Goal: Use online tool/utility: Utilize a website feature to perform a specific function

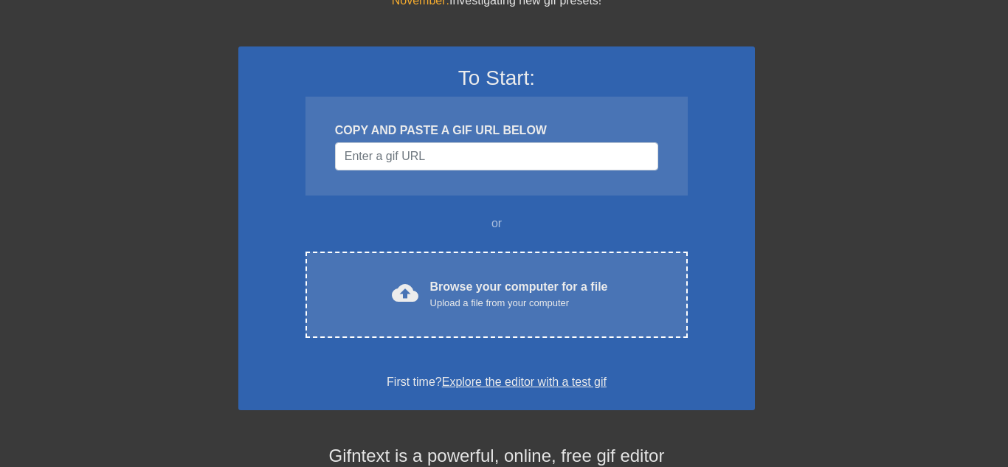
scroll to position [66, 10]
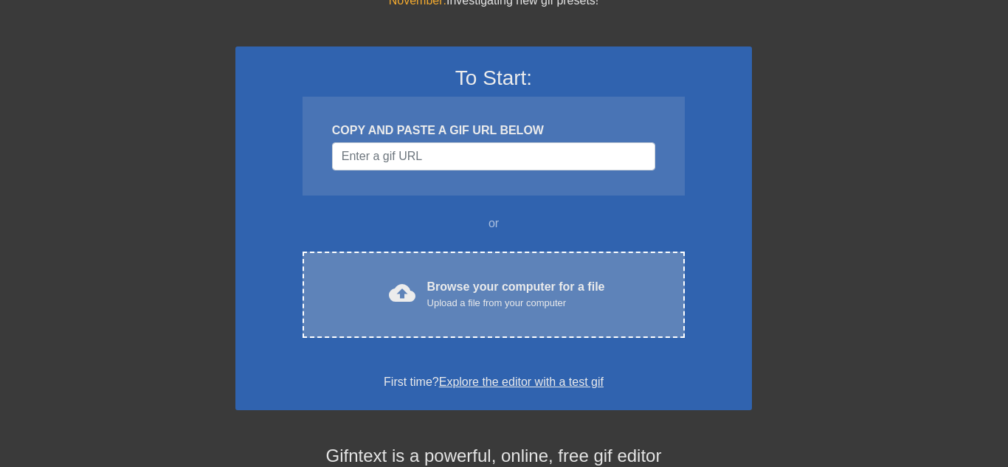
click at [435, 276] on div "cloud_upload Browse your computer for a file Upload a file from your computer C…" at bounding box center [494, 295] width 382 height 86
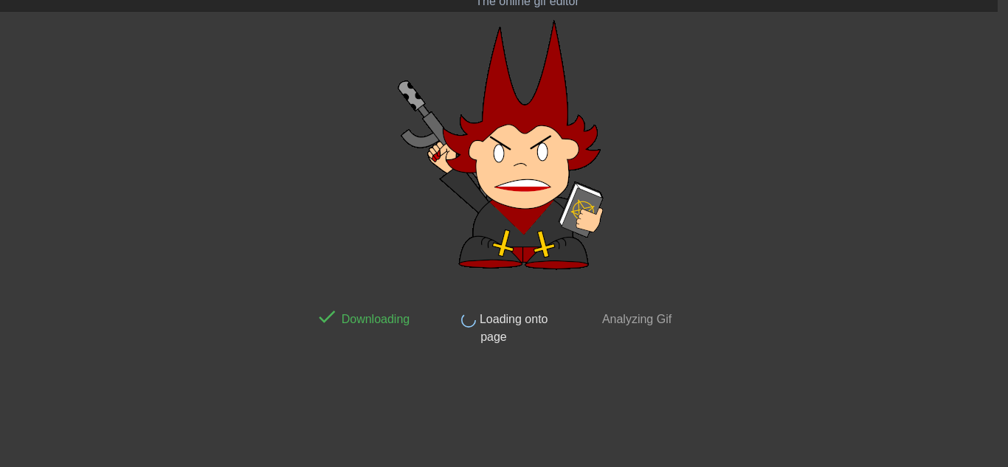
click at [416, 115] on div "done Downloading done Loading onto page done Analyzing Gif" at bounding box center [493, 239] width 370 height 443
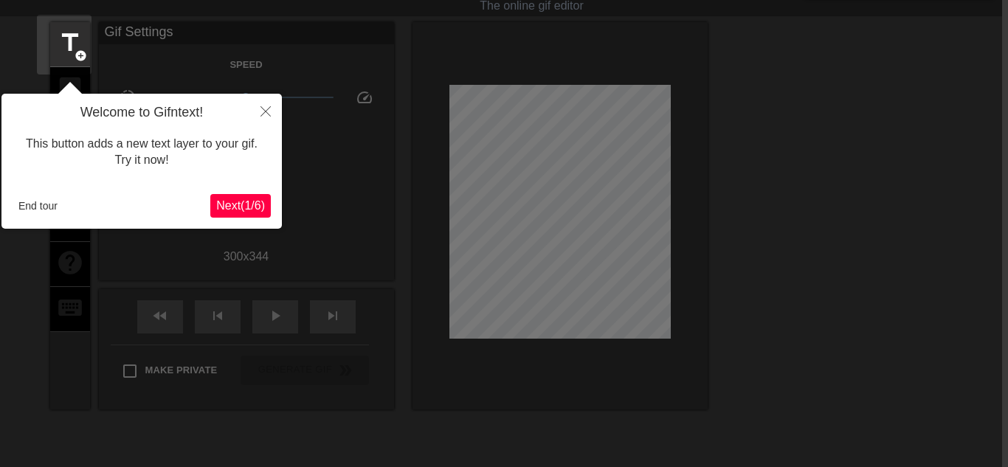
scroll to position [0, 4]
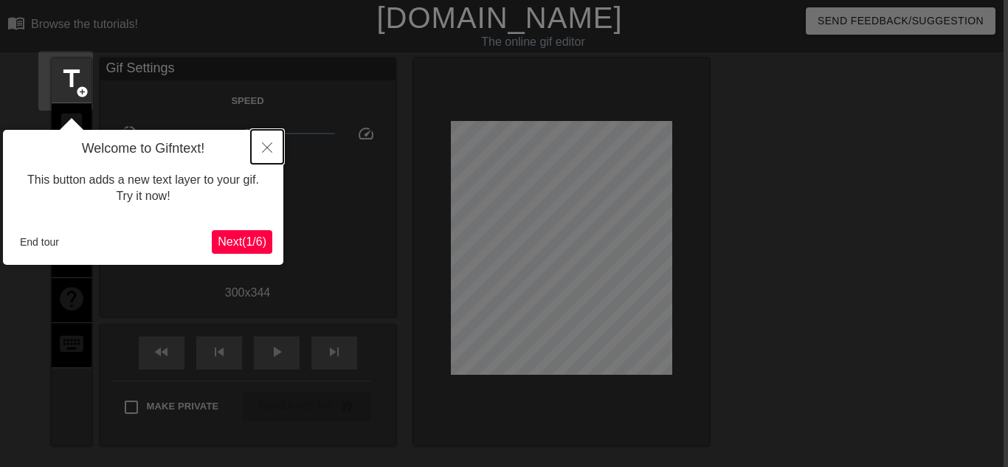
click at [280, 151] on button "Close" at bounding box center [267, 147] width 32 height 34
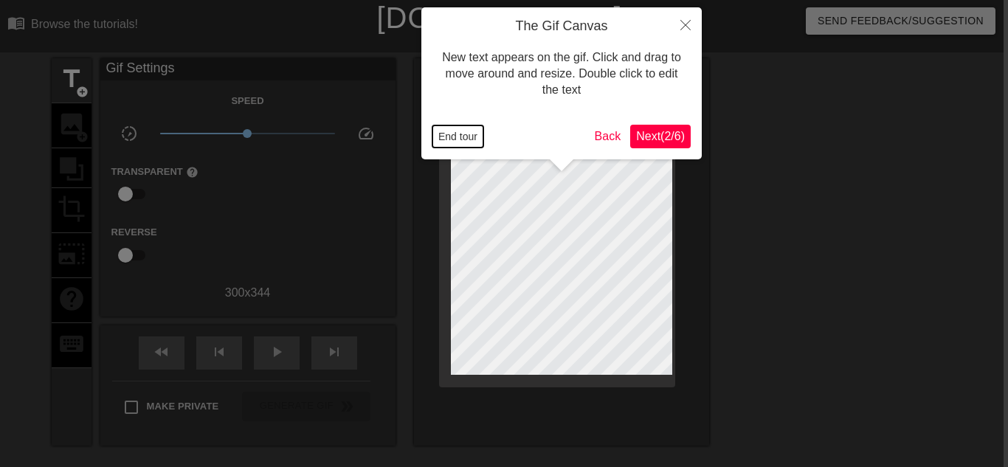
click at [473, 137] on button "End tour" at bounding box center [457, 136] width 51 height 22
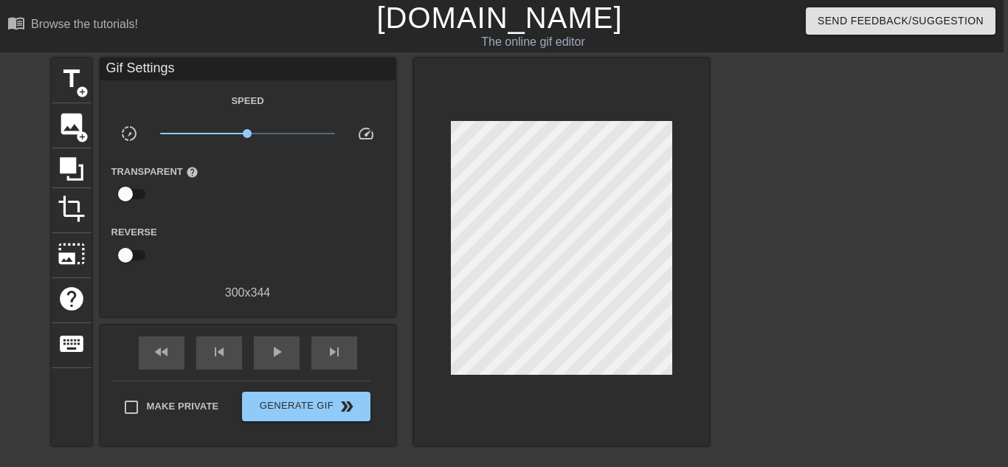
click at [123, 195] on input "checkbox" at bounding box center [125, 194] width 84 height 28
checkbox input "true"
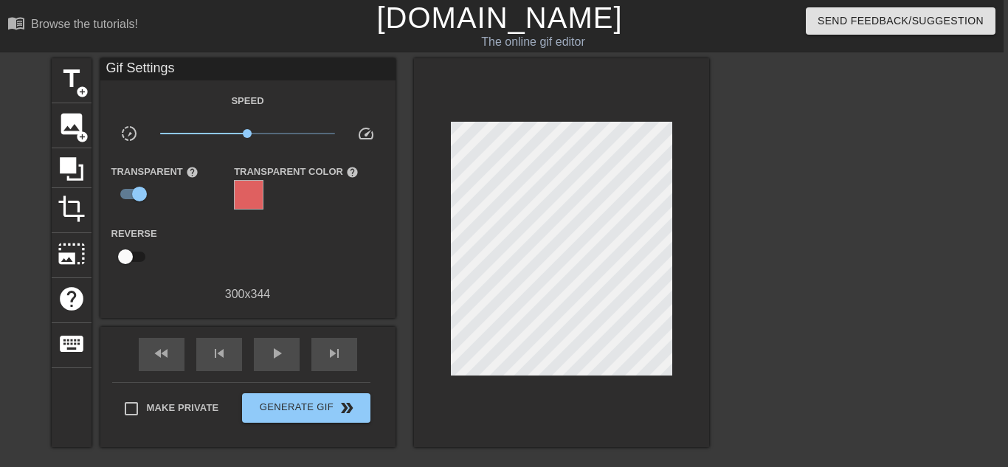
click at [251, 185] on div at bounding box center [249, 195] width 30 height 30
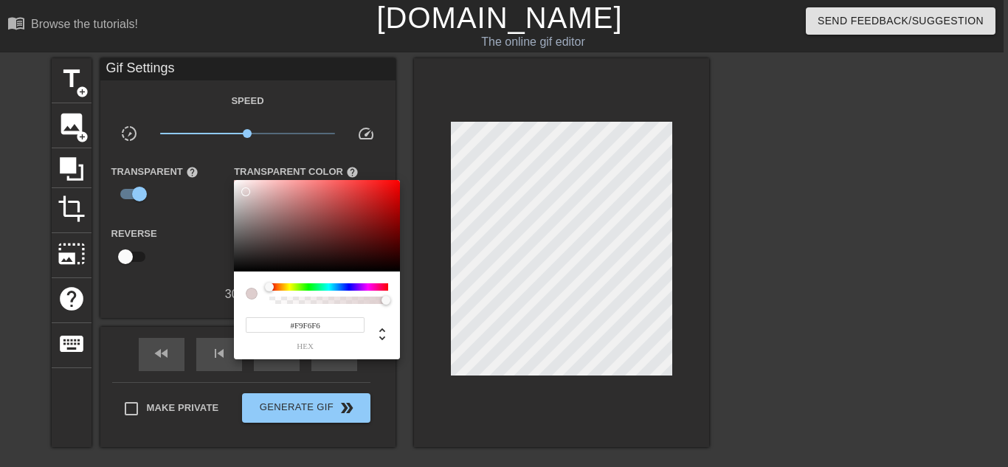
type input "#FFFFFF"
drag, startPoint x: 246, startPoint y: 192, endPoint x: 222, endPoint y: 172, distance: 30.9
click at [222, 172] on div "#FFFFFF hex" at bounding box center [504, 233] width 1008 height 467
click at [215, 182] on div at bounding box center [504, 233] width 1008 height 467
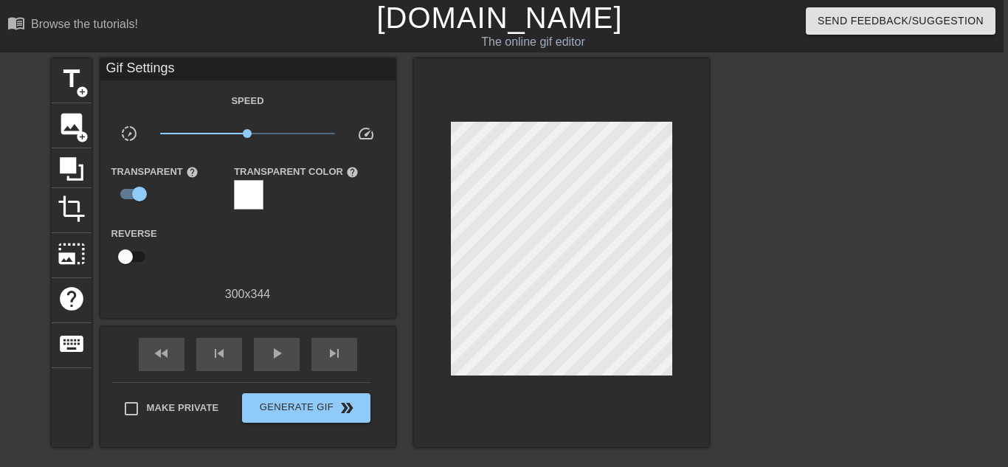
click at [248, 193] on div at bounding box center [249, 195] width 30 height 30
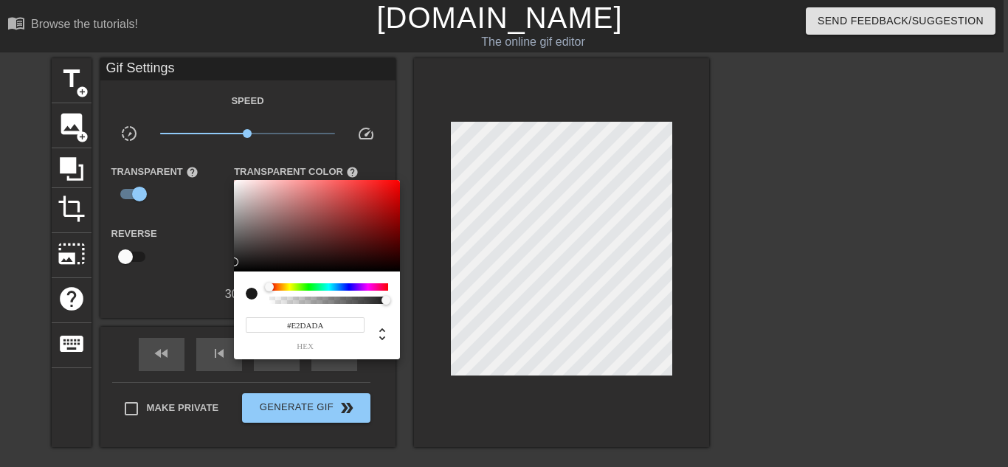
type input "#FFFFFF"
drag, startPoint x: 252, startPoint y: 257, endPoint x: 218, endPoint y: 144, distance: 117.9
click at [218, 144] on div "#FFFFFF hex" at bounding box center [504, 233] width 1008 height 467
click at [211, 163] on div at bounding box center [504, 233] width 1008 height 467
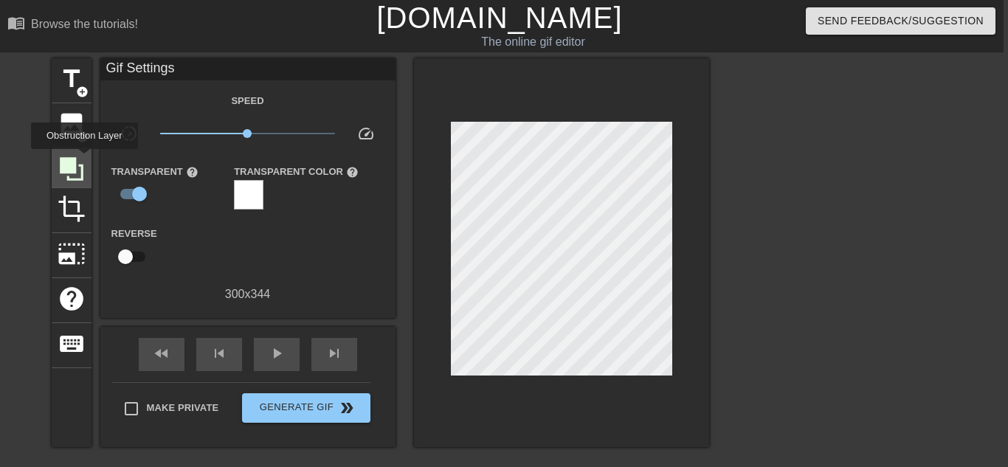
click at [83, 159] on icon at bounding box center [72, 169] width 28 height 28
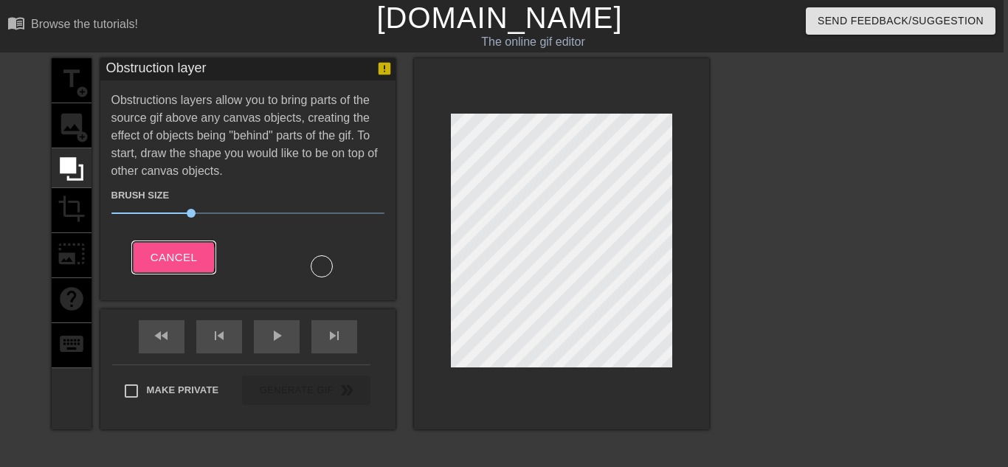
click at [159, 258] on span "Cancel" at bounding box center [174, 257] width 46 height 19
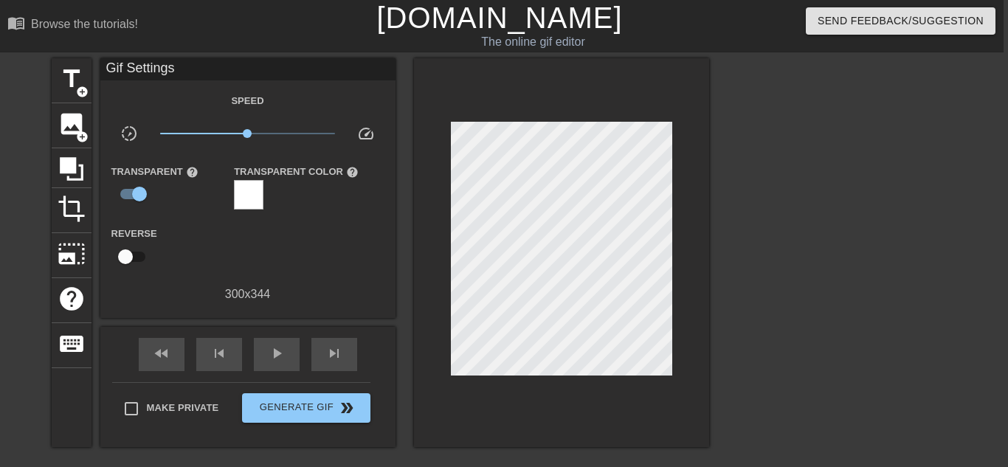
click at [96, 209] on div "title add_circle image add_circle crop photo_size_select_large help keyboard Gi…" at bounding box center [380, 252] width 657 height 389
click at [80, 244] on span "photo_size_select_large" at bounding box center [72, 254] width 28 height 28
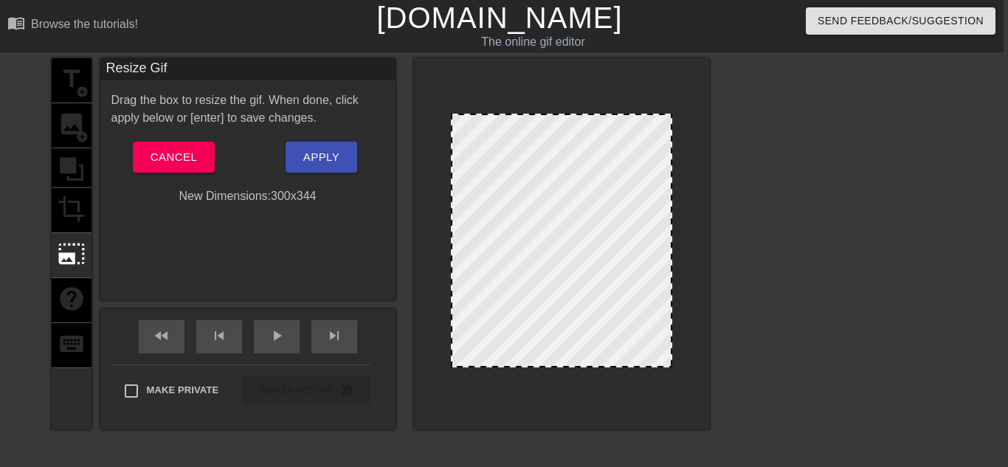
click at [75, 307] on div "title add_circle image add_circle crop photo_size_select_large help keyboard" at bounding box center [72, 243] width 40 height 371
click at [171, 165] on span "Cancel" at bounding box center [174, 157] width 46 height 19
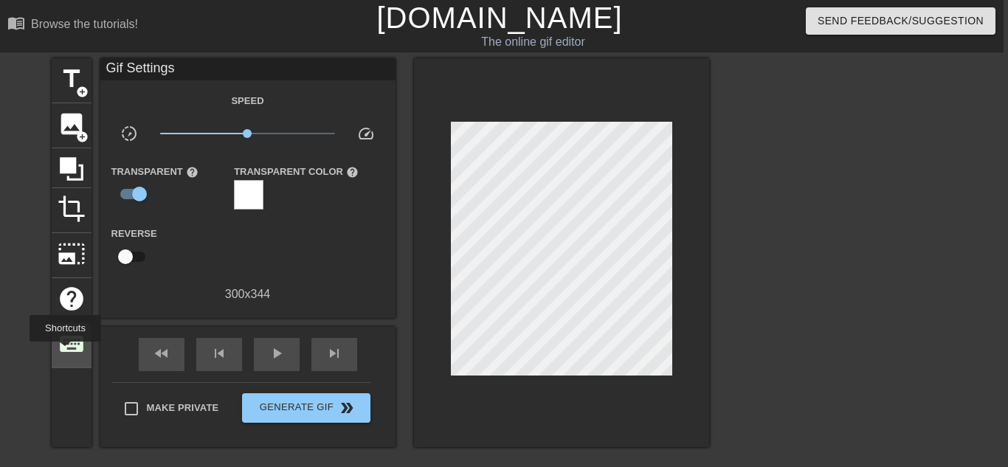
click at [66, 352] on span "keyboard" at bounding box center [72, 344] width 28 height 28
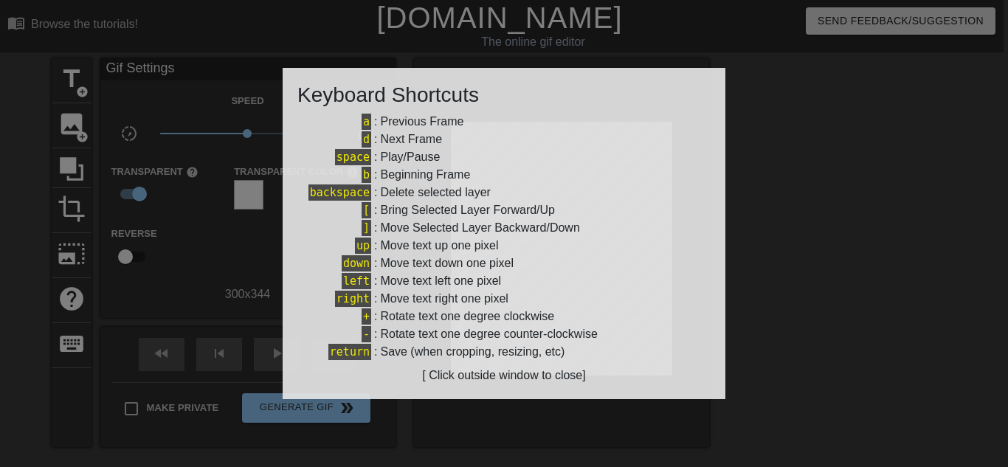
click at [515, 387] on div "Keyboard Shortcuts a : Previous Frame d : Next Frame space : Play/Pause b : Beg…" at bounding box center [504, 234] width 443 height 332
click at [536, 271] on div "down : Move text down one pixel" at bounding box center [503, 264] width 413 height 18
click at [641, 259] on div "down : Move text down one pixel" at bounding box center [503, 264] width 413 height 18
